Goal: Task Accomplishment & Management: Manage account settings

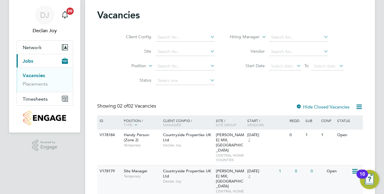
scroll to position [26, 0]
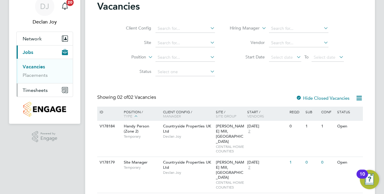
click at [42, 90] on span "Timesheets" at bounding box center [35, 91] width 25 height 6
click at [40, 81] on link "Timesheets" at bounding box center [35, 81] width 25 height 6
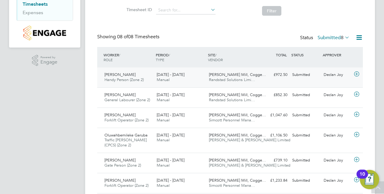
click at [302, 76] on div "Submitted" at bounding box center [305, 75] width 31 height 10
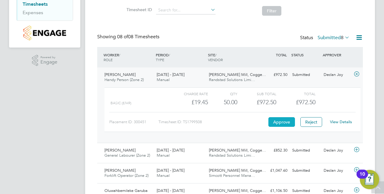
click at [285, 122] on button "Approve" at bounding box center [281, 122] width 27 height 10
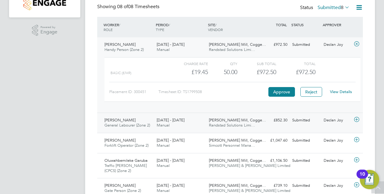
click at [274, 121] on div "£852.30 Submitted" at bounding box center [273, 121] width 31 height 10
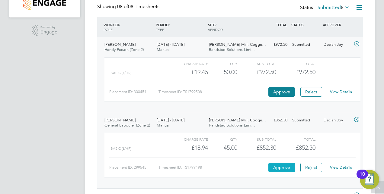
click at [282, 168] on button "Approve" at bounding box center [281, 168] width 27 height 10
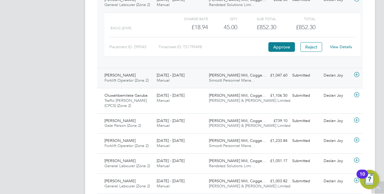
click at [286, 75] on div "£1,047.60 Submitted" at bounding box center [273, 76] width 31 height 10
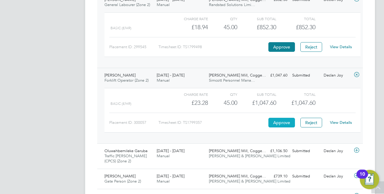
click at [284, 124] on button "Approve" at bounding box center [281, 123] width 27 height 10
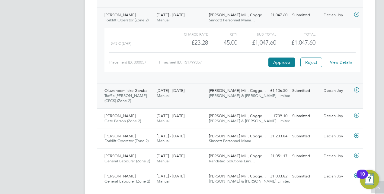
click at [284, 95] on div "Oluwahbemileke Garuba Traffic Marshall (CPCS) (Zone 2) 4 - 10 Aug 2025 4 - 10 A…" at bounding box center [230, 95] width 266 height 25
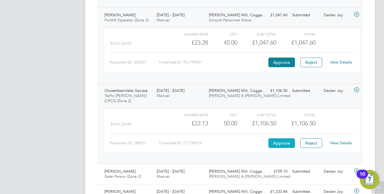
click at [284, 141] on button "Approve" at bounding box center [281, 144] width 27 height 10
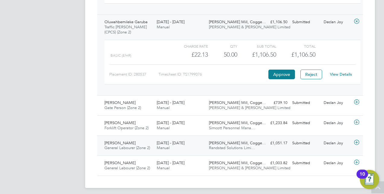
scroll to position [385, 0]
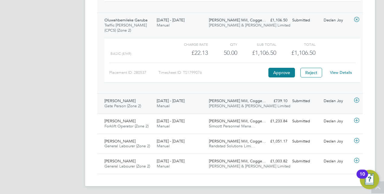
click at [275, 109] on div "Saheed Opeyemi Owolabi Gate Person (Zone 2) 4 - 10 Aug 2025 4 - 10 Aug 2025 Man…" at bounding box center [230, 104] width 266 height 20
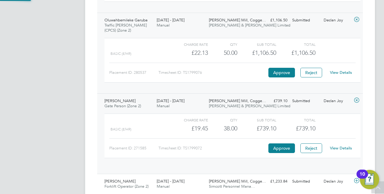
scroll to position [10, 59]
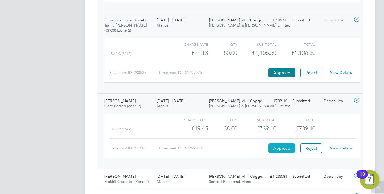
click at [282, 148] on button "Approve" at bounding box center [281, 149] width 27 height 10
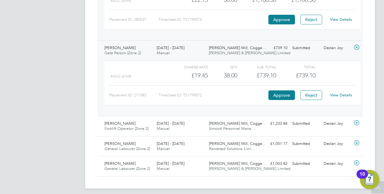
scroll to position [440, 0]
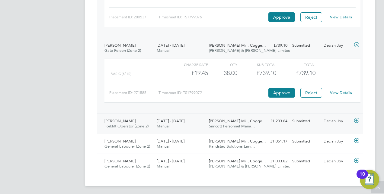
click at [281, 119] on div "£1,233.84 Submitted" at bounding box center [273, 122] width 31 height 10
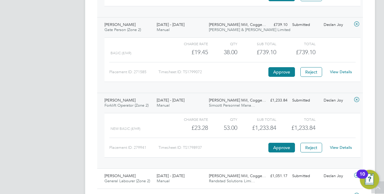
scroll to position [470, 0]
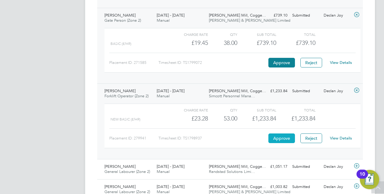
click at [280, 134] on button "Approve" at bounding box center [281, 139] width 27 height 10
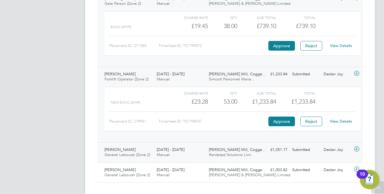
scroll to position [496, 0]
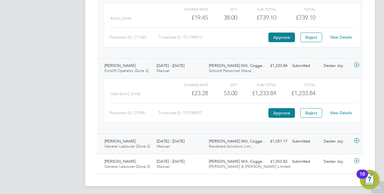
click at [272, 140] on div "£1,051.17 Submitted" at bounding box center [273, 142] width 31 height 10
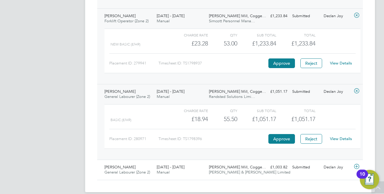
scroll to position [551, 0]
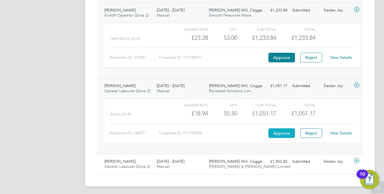
click at [281, 129] on button "Approve" at bounding box center [281, 134] width 27 height 10
click at [286, 160] on div "£1,003.82 Submitted" at bounding box center [273, 162] width 31 height 10
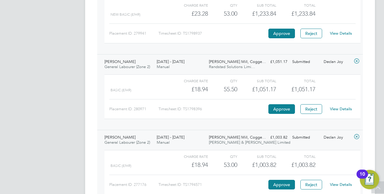
scroll to position [607, 0]
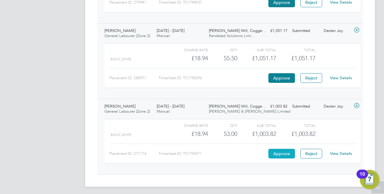
click at [283, 151] on button "Approve" at bounding box center [281, 154] width 27 height 10
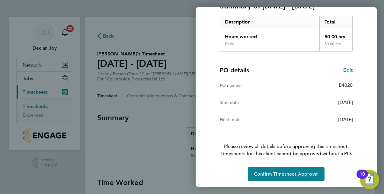
scroll to position [94, 0]
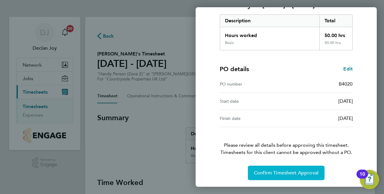
click at [287, 173] on span "Confirm Timesheet Approval" at bounding box center [286, 173] width 65 height 6
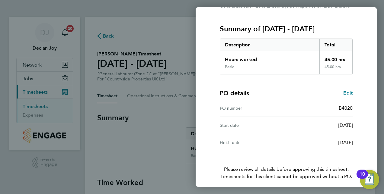
scroll to position [94, 0]
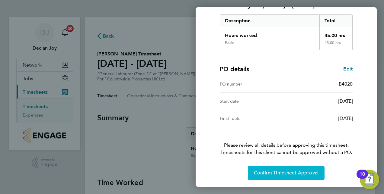
click at [291, 170] on span "Confirm Timesheet Approval" at bounding box center [286, 173] width 65 height 6
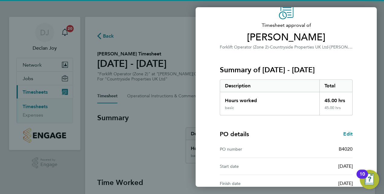
scroll to position [94, 0]
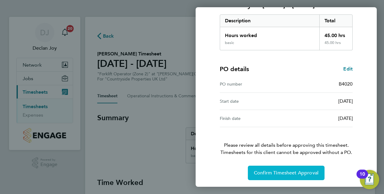
click at [291, 169] on button "Confirm Timesheet Approval" at bounding box center [286, 173] width 77 height 14
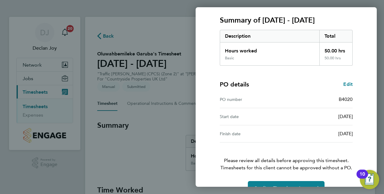
scroll to position [94, 0]
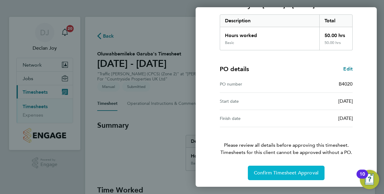
click at [293, 172] on span "Confirm Timesheet Approval" at bounding box center [286, 173] width 65 height 6
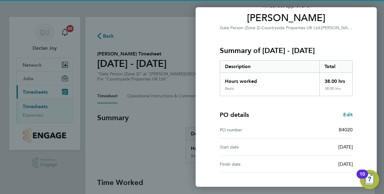
scroll to position [94, 0]
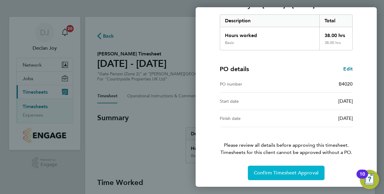
click at [291, 172] on span "Confirm Timesheet Approval" at bounding box center [286, 173] width 65 height 6
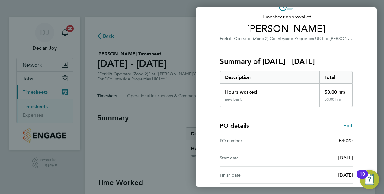
scroll to position [91, 0]
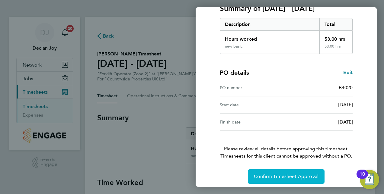
click at [288, 178] on span "Confirm Timesheet Approval" at bounding box center [286, 177] width 65 height 6
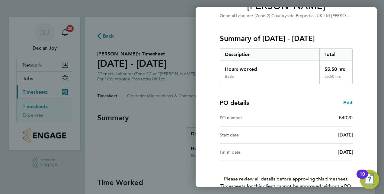
scroll to position [94, 0]
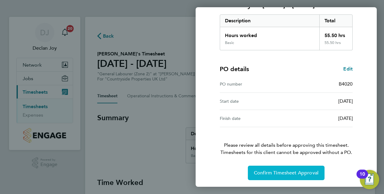
click at [289, 172] on span "Confirm Timesheet Approval" at bounding box center [286, 173] width 65 height 6
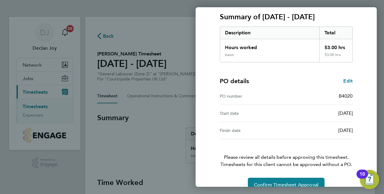
scroll to position [94, 0]
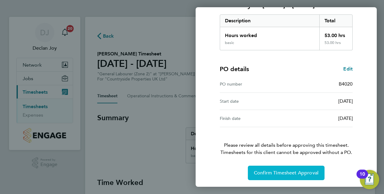
click at [300, 169] on button "Confirm Timesheet Approval" at bounding box center [286, 173] width 77 height 14
